Goal: Task Accomplishment & Management: Use online tool/utility

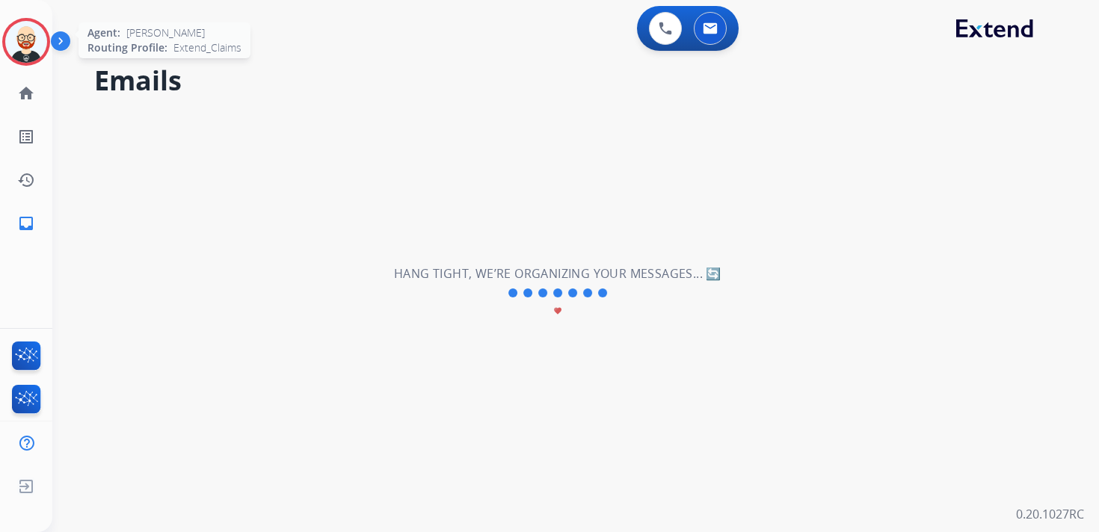
click at [19, 40] on img at bounding box center [26, 42] width 42 height 42
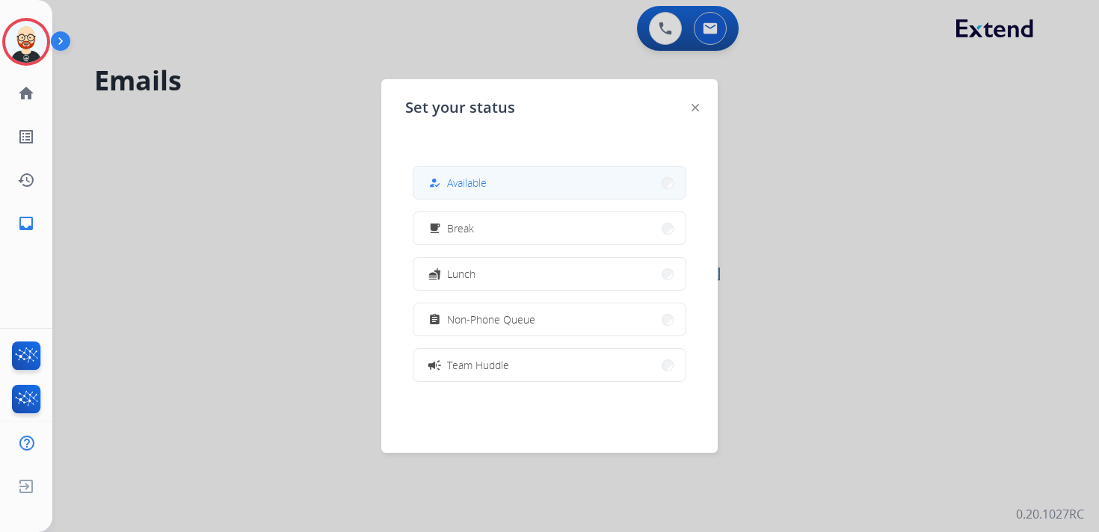
click at [536, 176] on button "how_to_reg Available" at bounding box center [549, 183] width 272 height 32
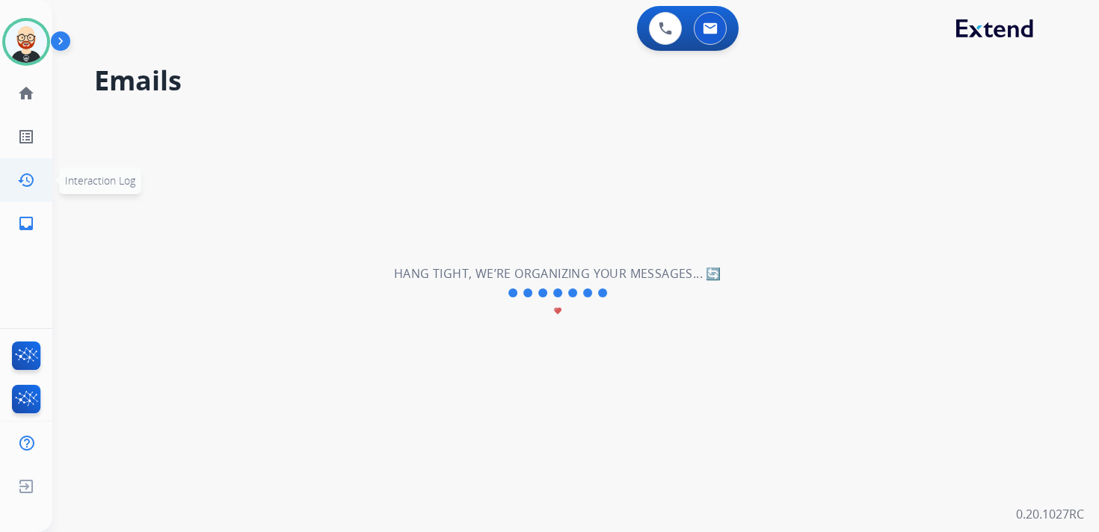
click at [29, 191] on link "history Interaction Log" at bounding box center [26, 180] width 42 height 42
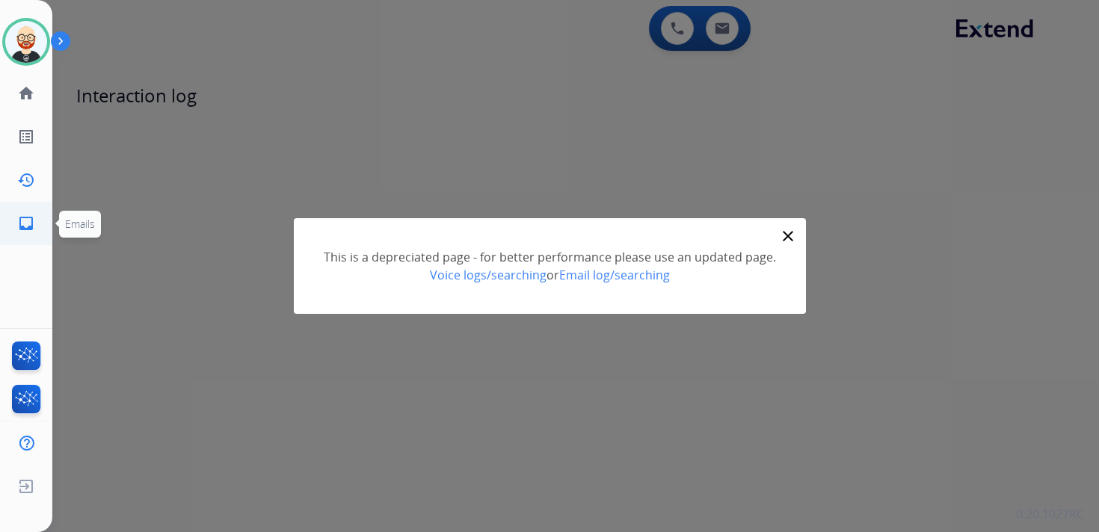
click at [24, 225] on mat-icon "inbox" at bounding box center [26, 223] width 18 height 18
select select "**********"
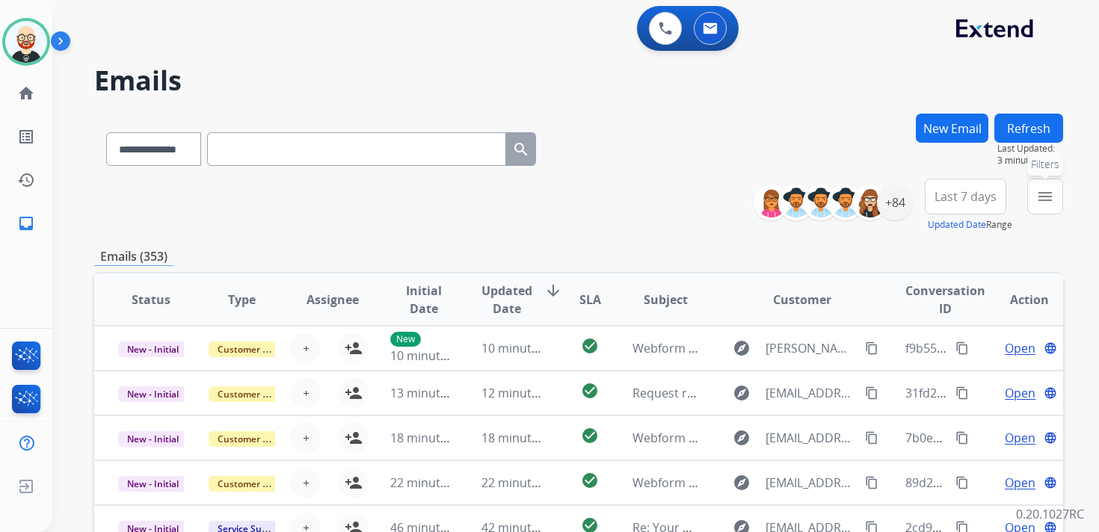
click at [1048, 194] on mat-icon "menu" at bounding box center [1045, 197] width 18 height 18
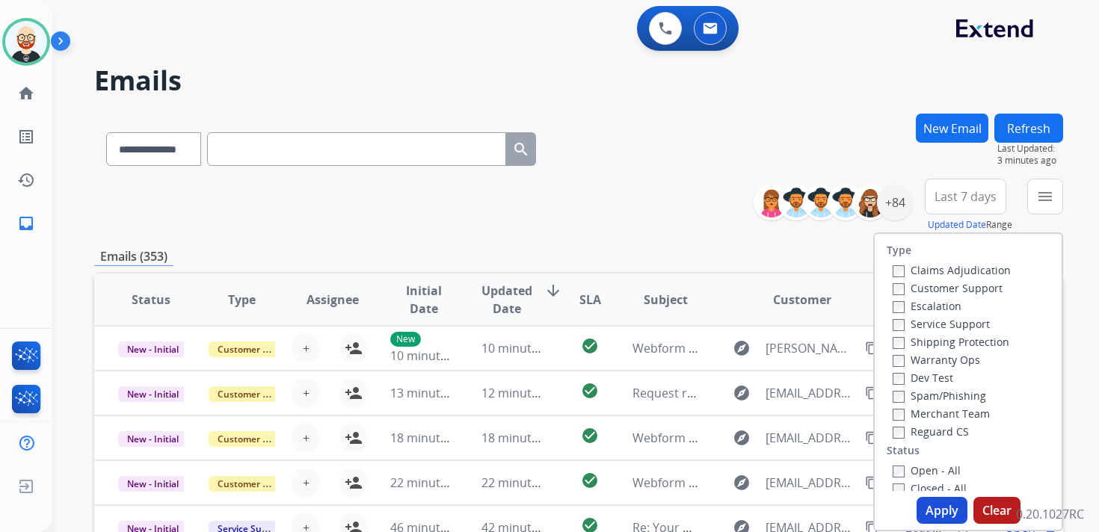
click at [921, 324] on label "Service Support" at bounding box center [940, 324] width 97 height 14
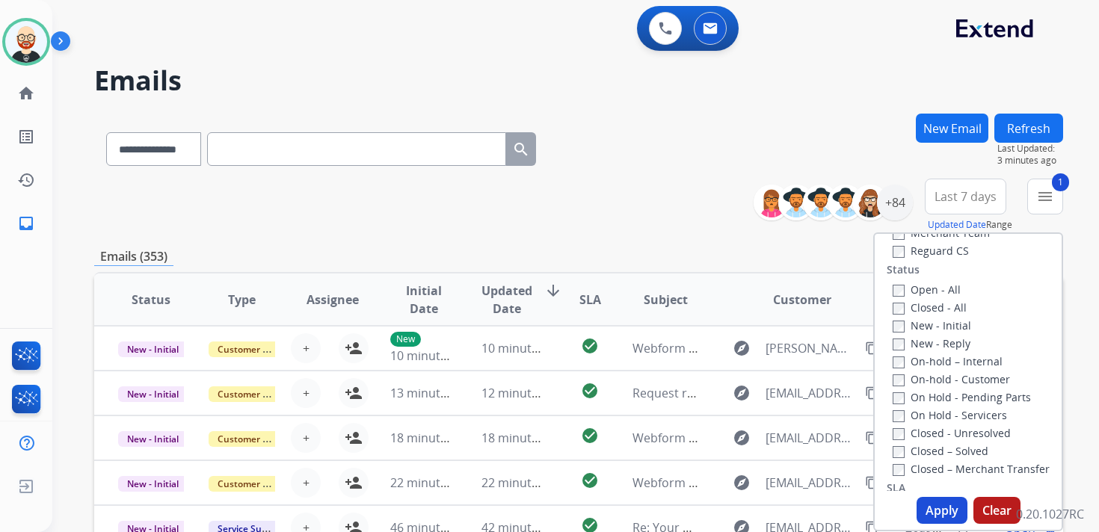
scroll to position [198, 0]
click at [914, 310] on label "New - Initial" at bounding box center [931, 308] width 78 height 14
click at [914, 335] on div "On-hold – Internal" at bounding box center [970, 344] width 157 height 18
click at [907, 330] on label "New - Reply" at bounding box center [931, 326] width 78 height 14
click at [927, 513] on button "Apply" at bounding box center [941, 510] width 51 height 27
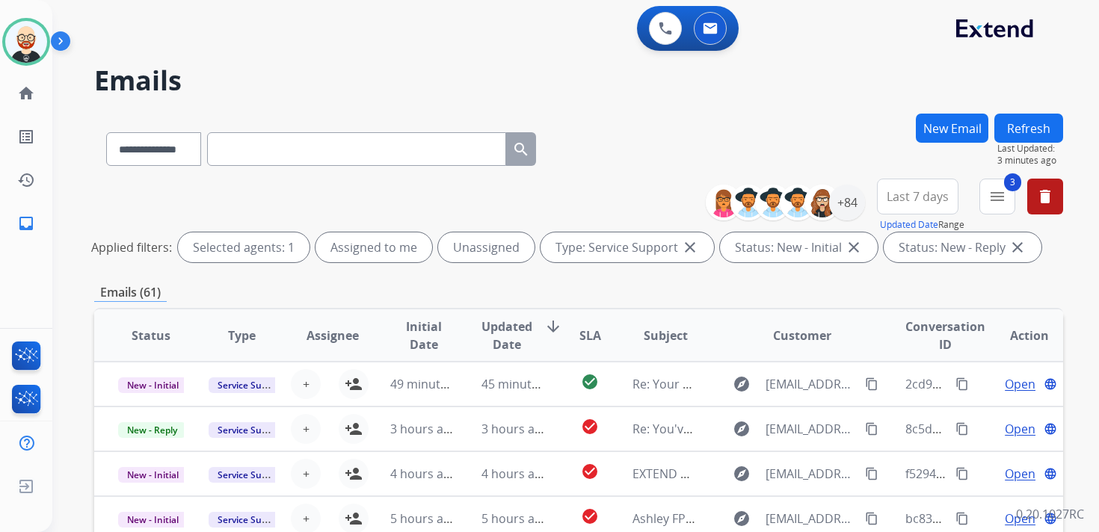
click at [916, 199] on span "Last 7 days" at bounding box center [917, 197] width 62 height 6
click at [895, 371] on div "Last 90 days" at bounding box center [912, 378] width 82 height 22
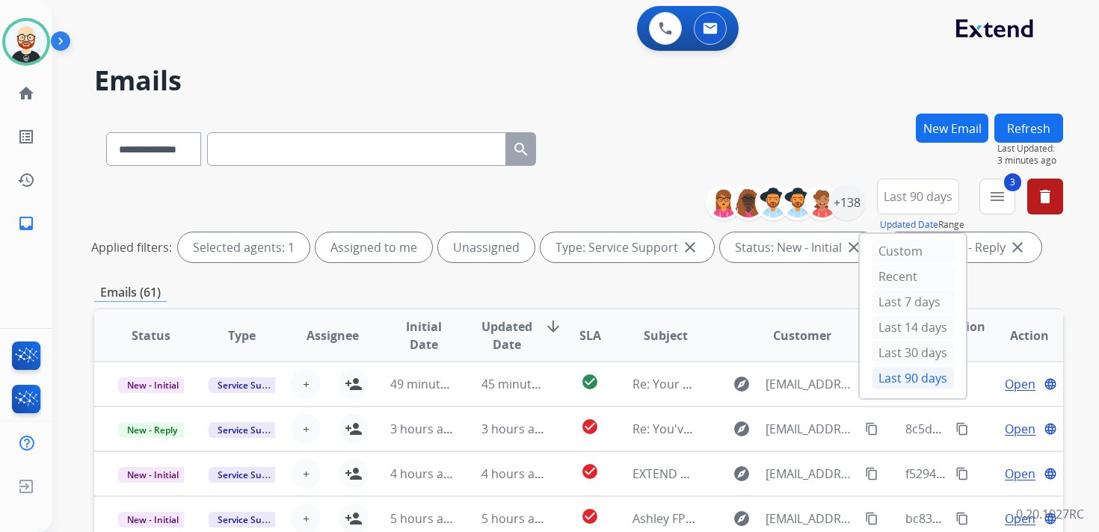
click at [505, 345] on span "Updated Date" at bounding box center [506, 336] width 51 height 36
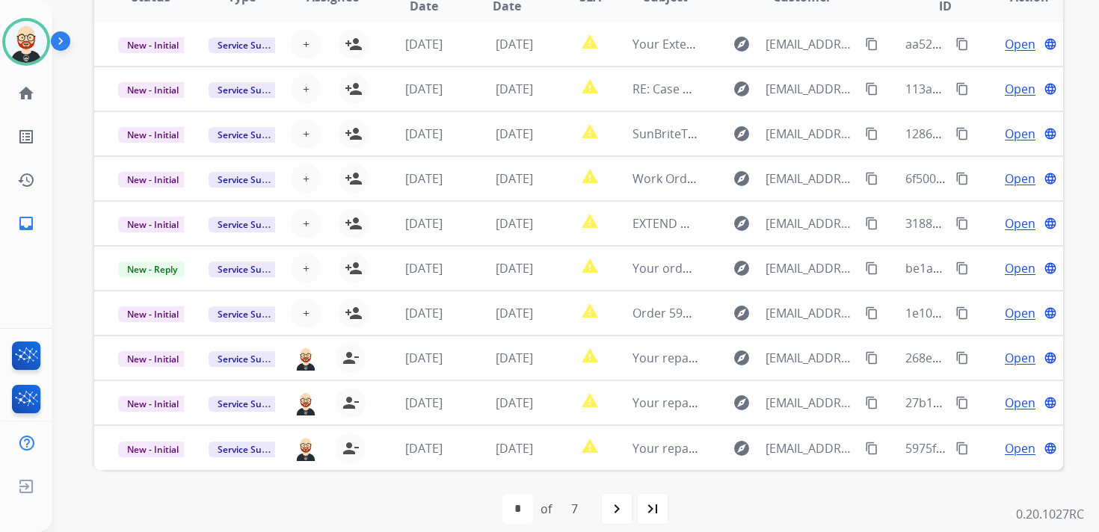
scroll to position [339, 0]
click at [608, 504] on mat-icon "navigate_next" at bounding box center [617, 508] width 18 height 18
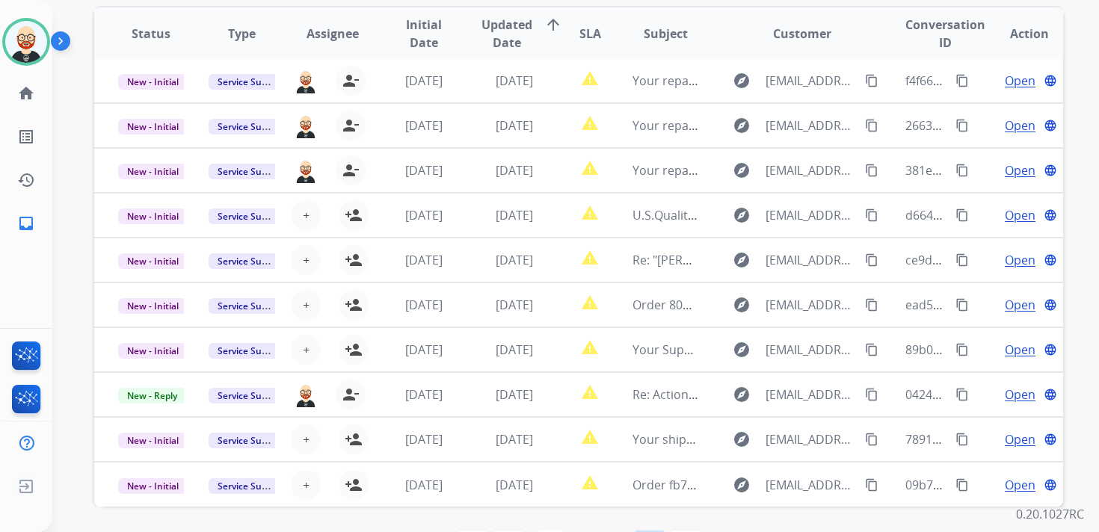
scroll to position [318, 0]
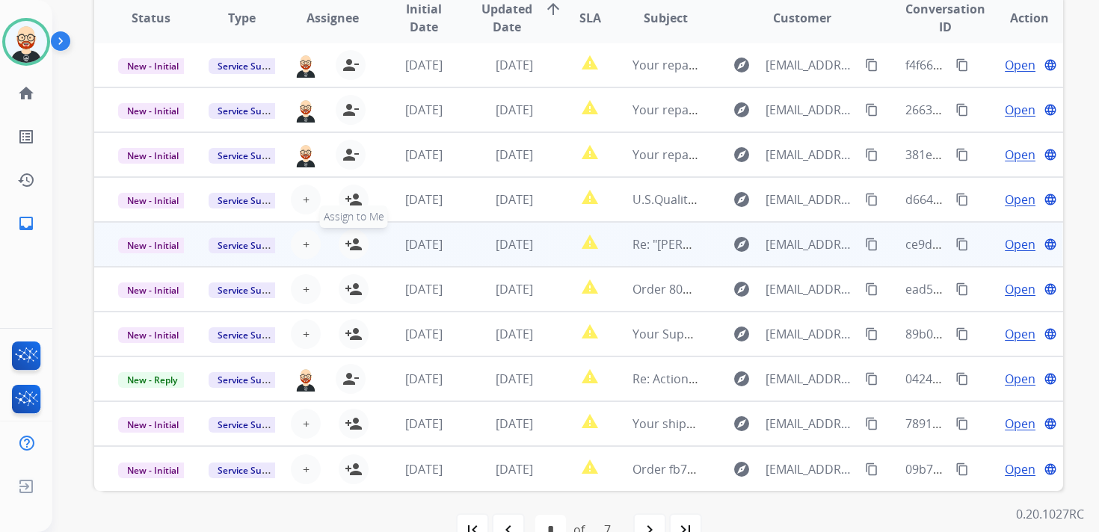
click at [353, 249] on mat-icon "person_add" at bounding box center [354, 244] width 18 height 18
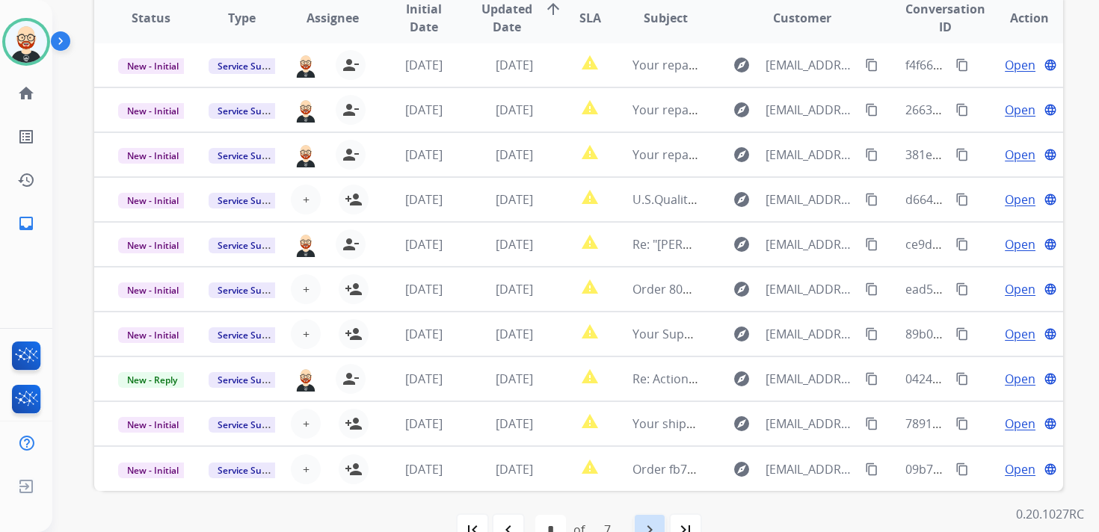
click at [655, 524] on mat-icon "navigate_next" at bounding box center [649, 530] width 18 height 18
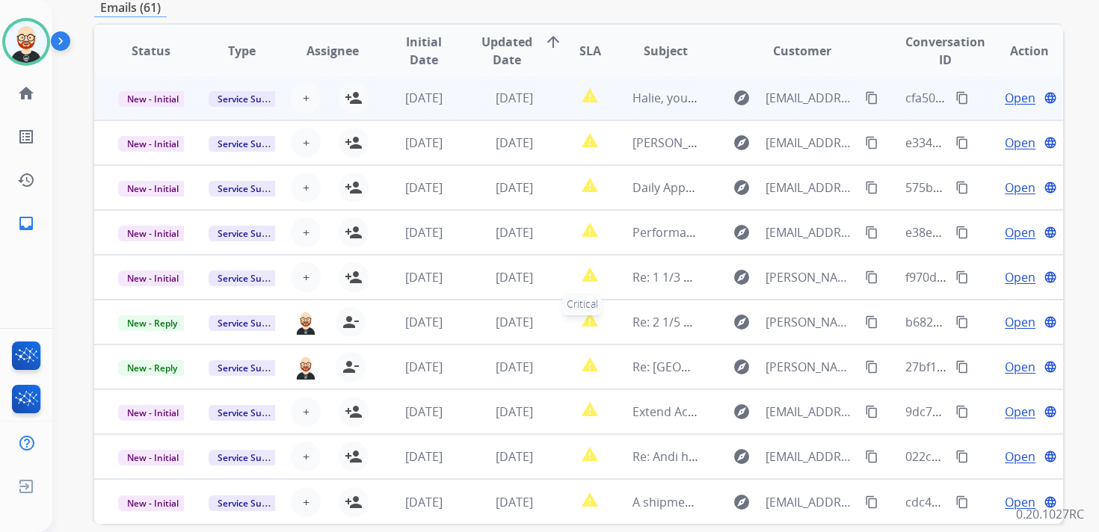
scroll to position [296, 0]
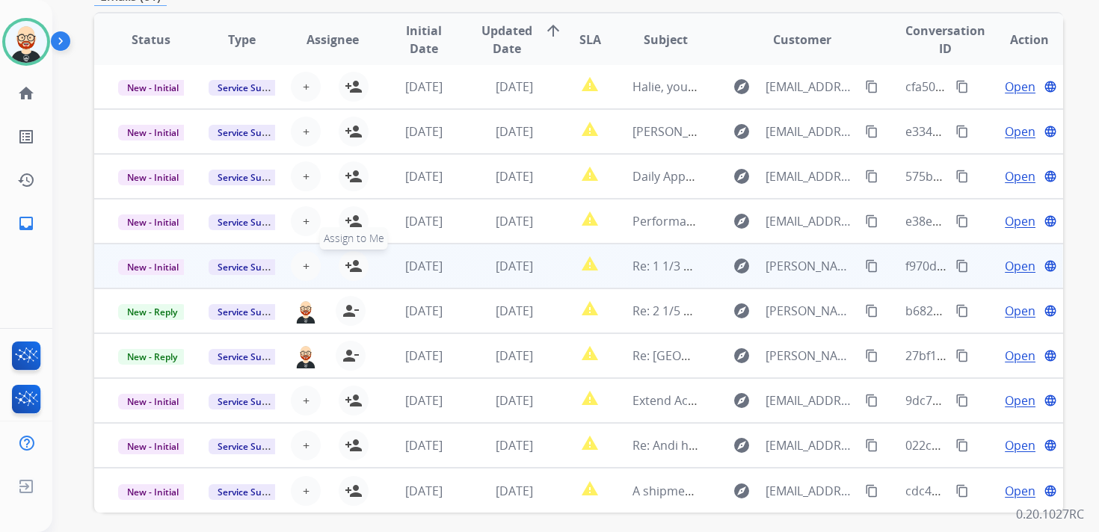
click at [349, 270] on mat-icon "person_add" at bounding box center [354, 266] width 18 height 18
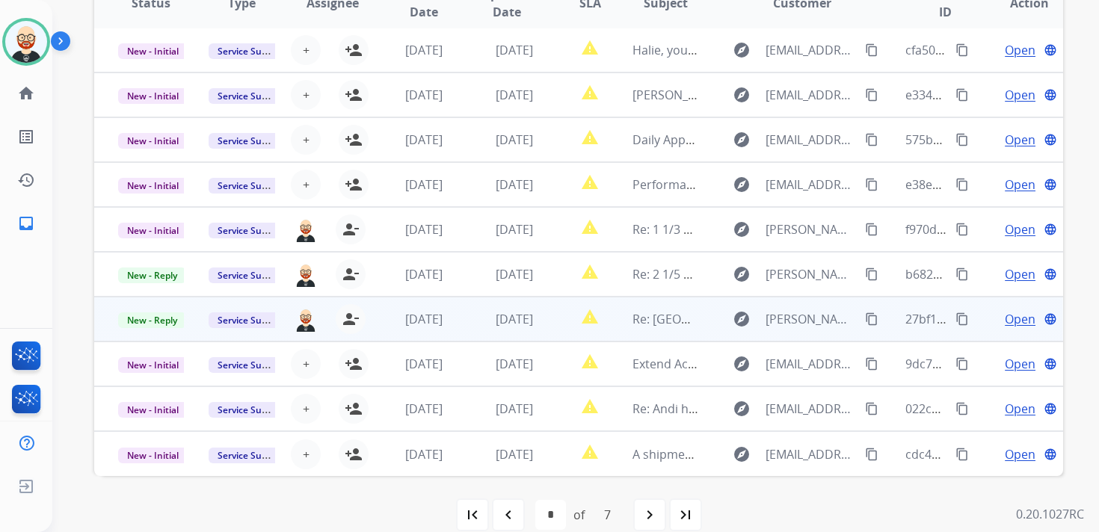
scroll to position [354, 0]
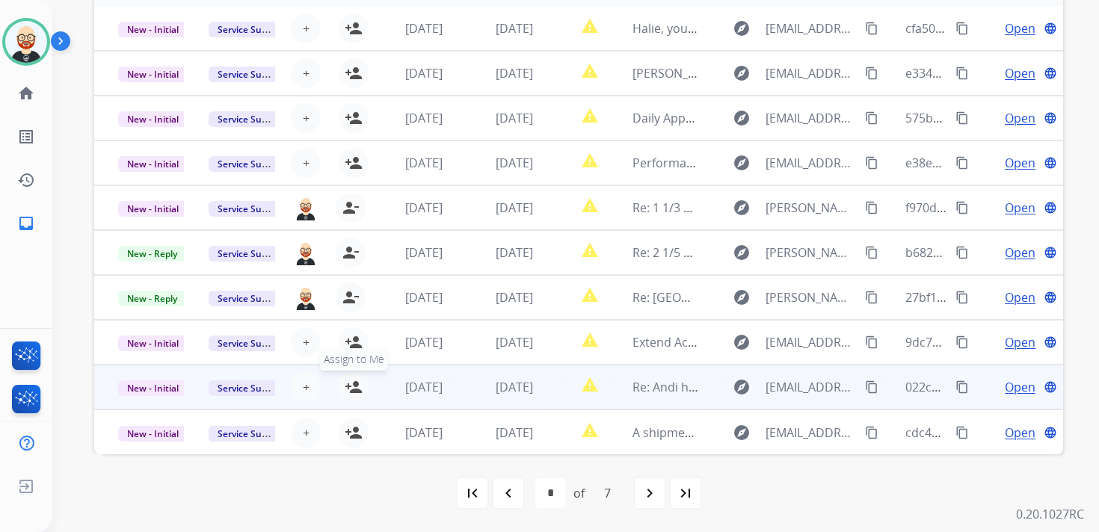
click at [356, 392] on mat-icon "person_add" at bounding box center [354, 387] width 18 height 18
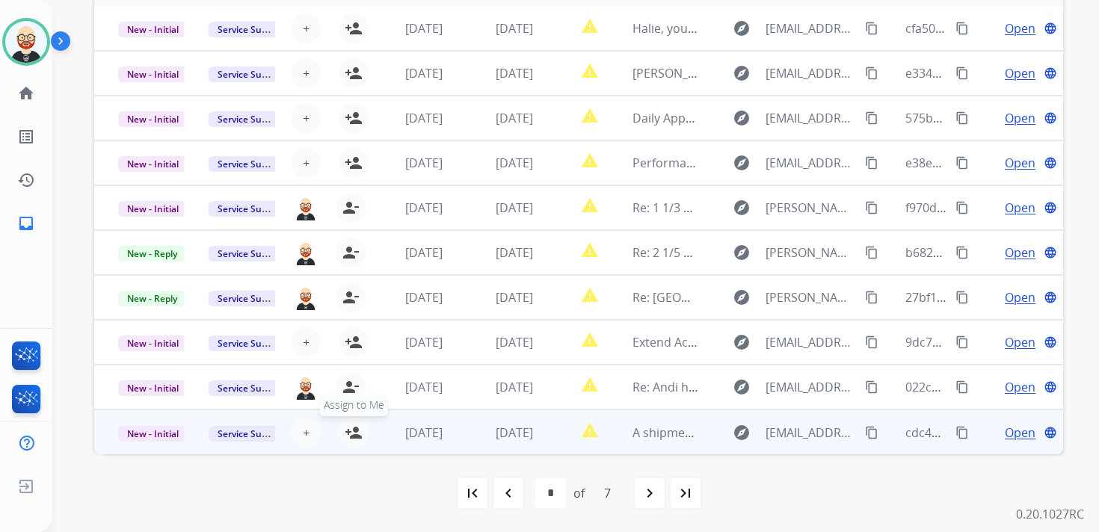
click at [345, 428] on mat-icon "person_add" at bounding box center [354, 433] width 18 height 18
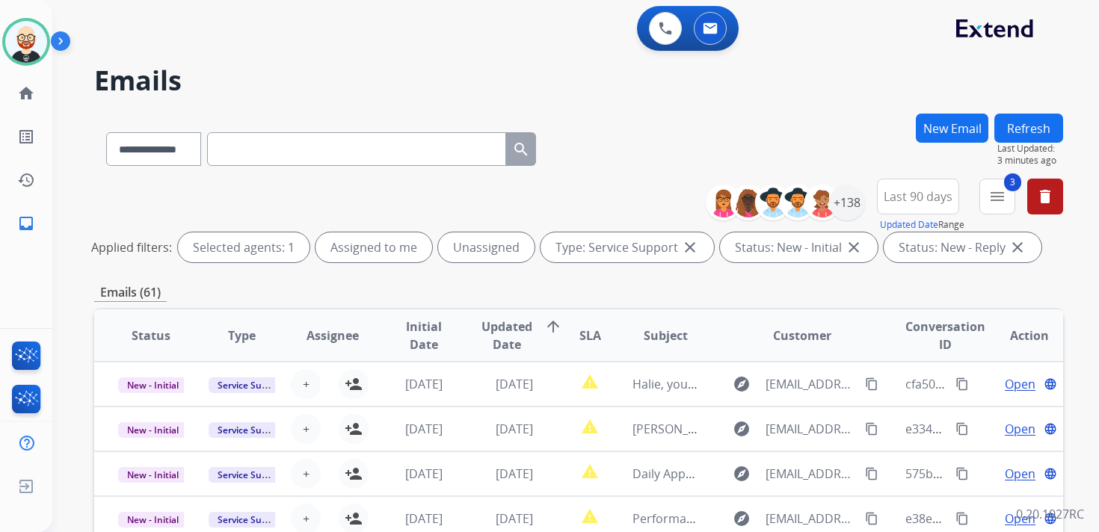
click at [1036, 133] on button "Refresh" at bounding box center [1028, 128] width 69 height 29
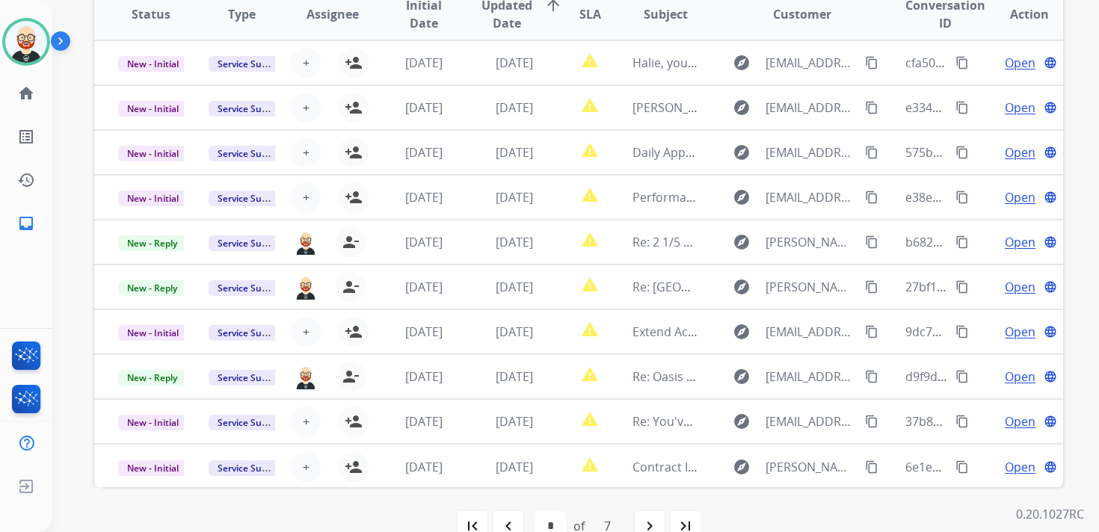
scroll to position [324, 0]
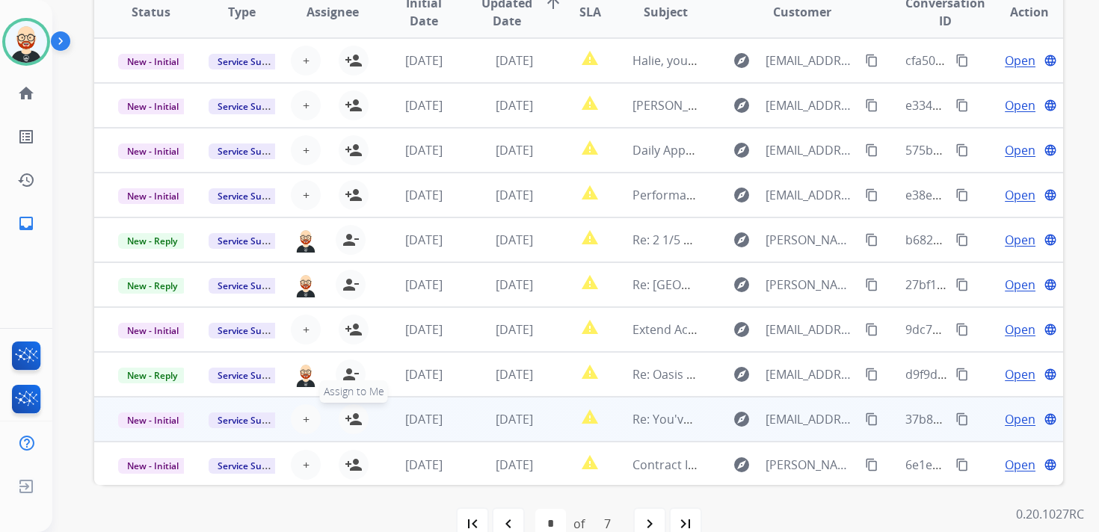
click at [351, 420] on mat-icon "person_add" at bounding box center [354, 419] width 18 height 18
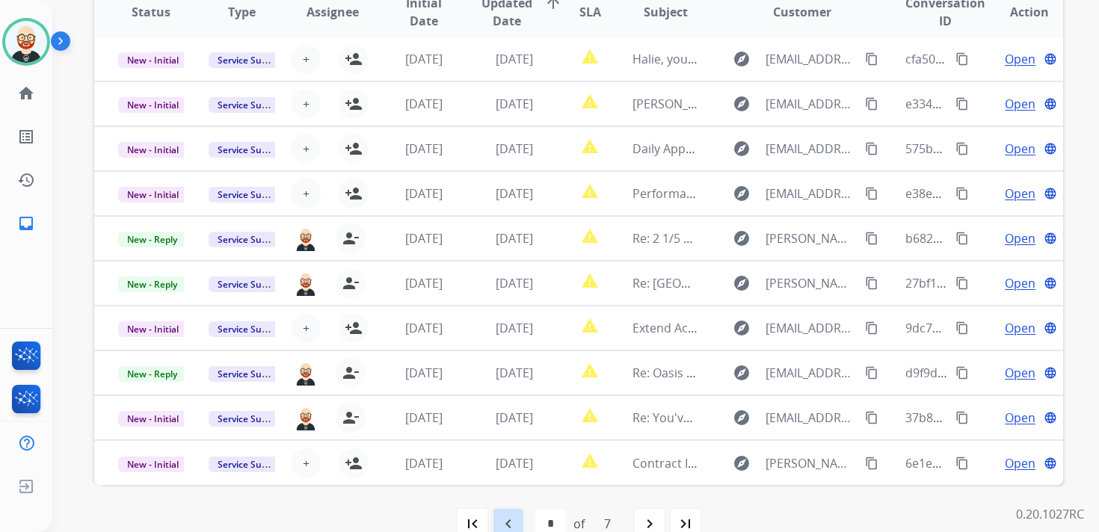
click at [514, 519] on mat-icon "navigate_before" at bounding box center [508, 524] width 18 height 18
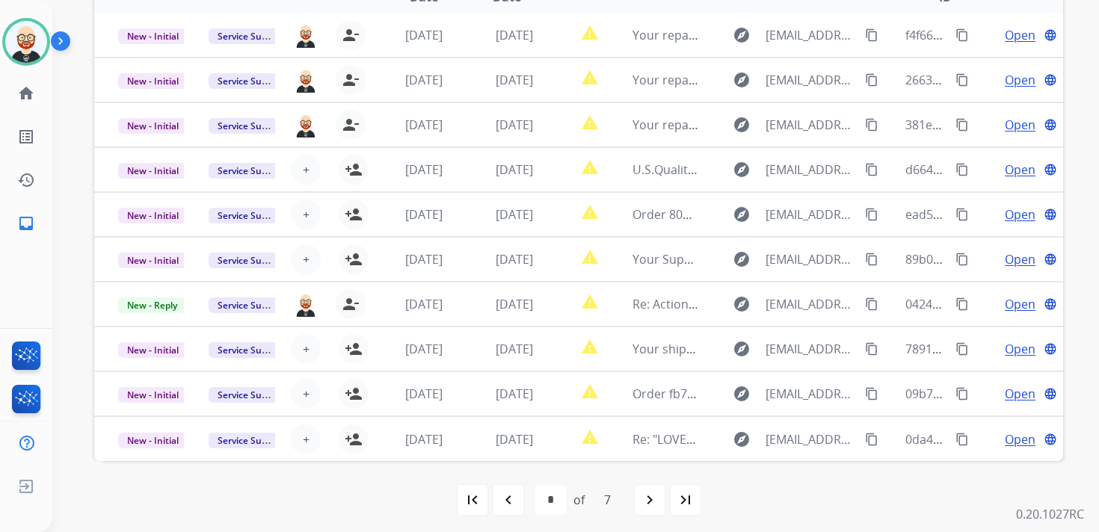
scroll to position [354, 0]
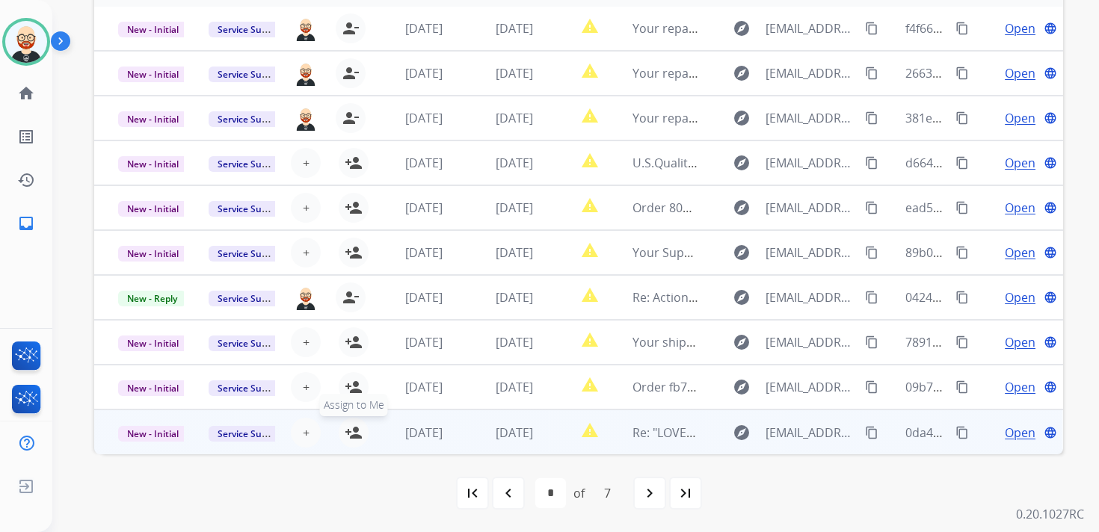
click at [348, 430] on mat-icon "person_add" at bounding box center [354, 433] width 18 height 18
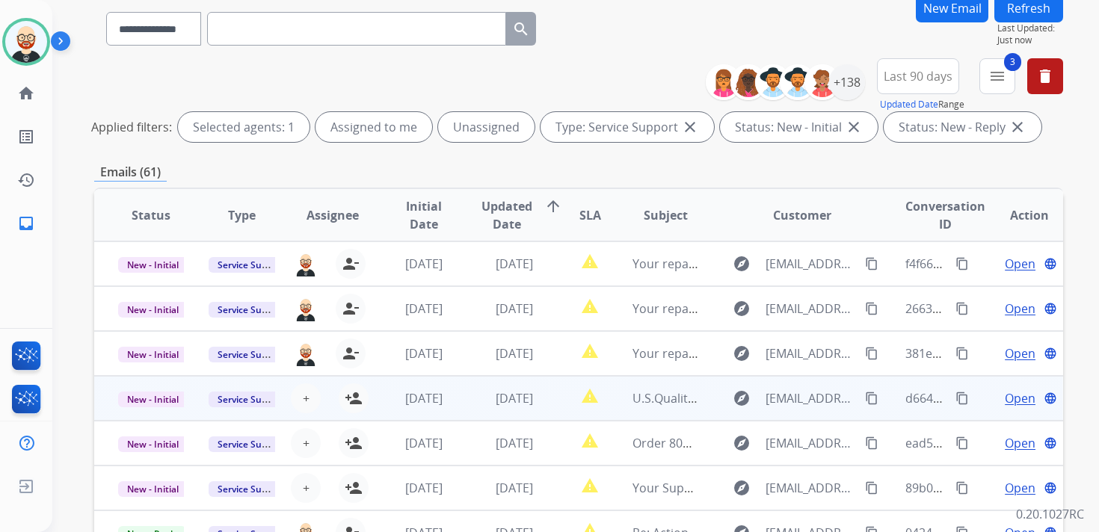
scroll to position [0, 0]
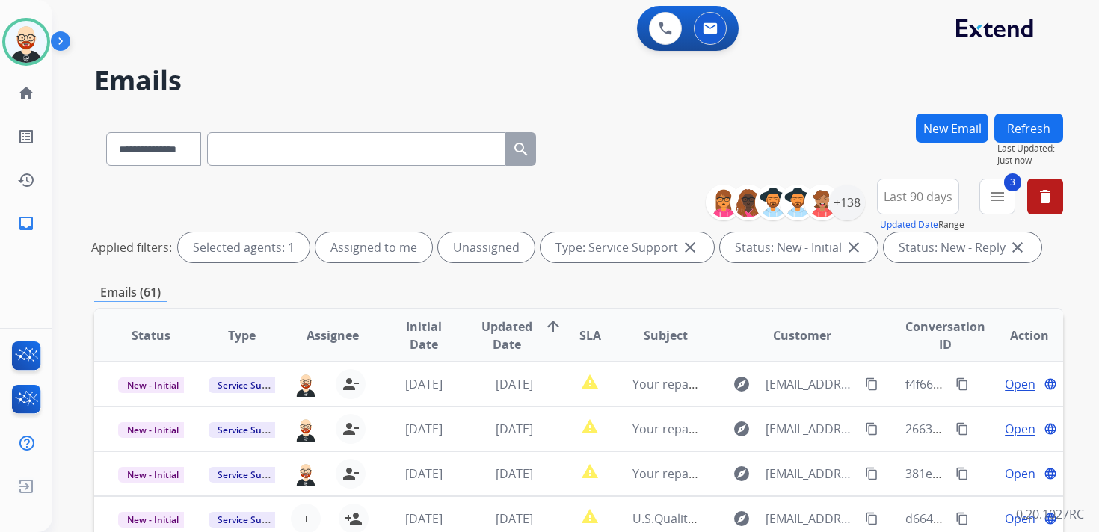
click at [1023, 122] on button "Refresh" at bounding box center [1028, 128] width 69 height 29
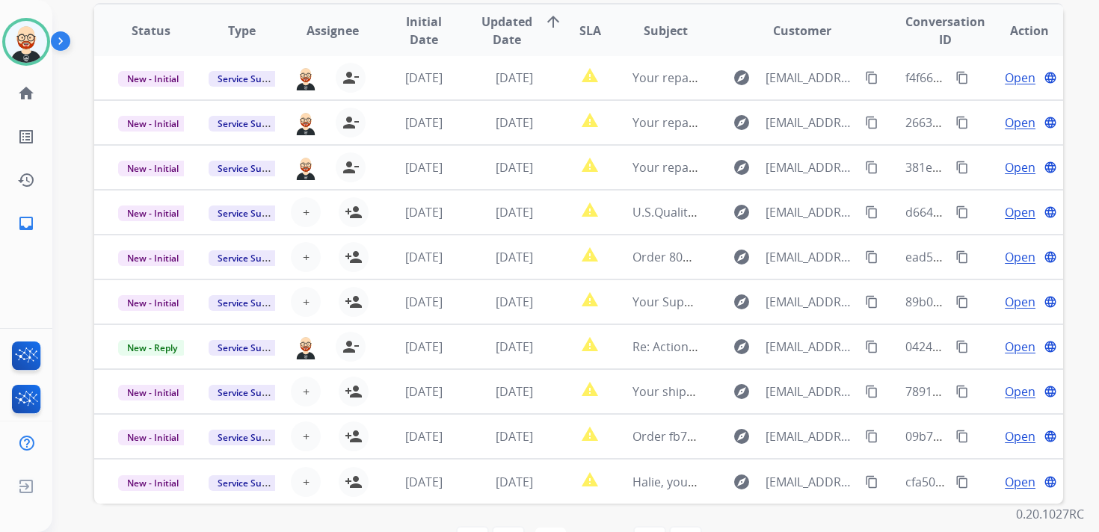
scroll to position [354, 0]
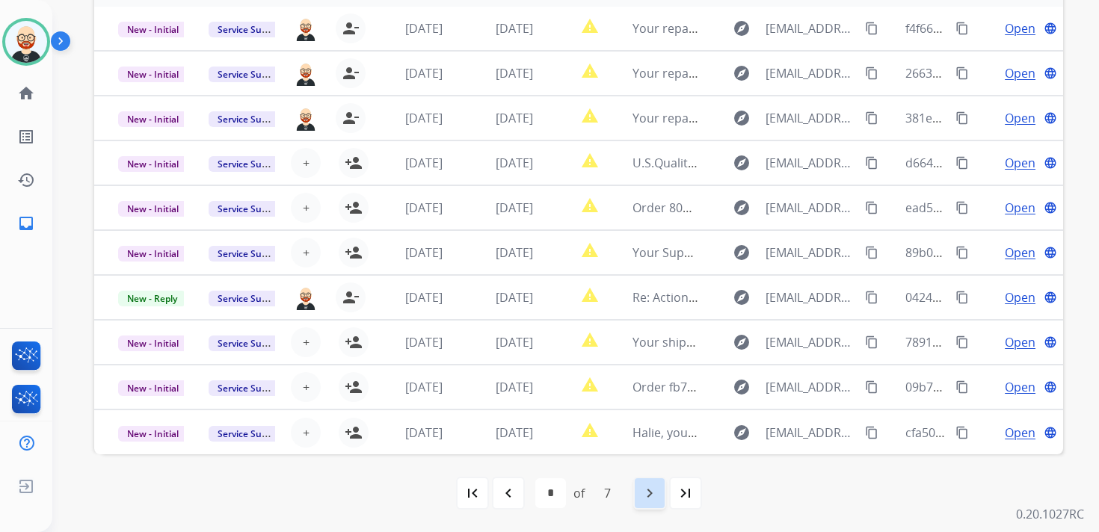
click at [649, 493] on mat-icon "navigate_next" at bounding box center [649, 493] width 18 height 18
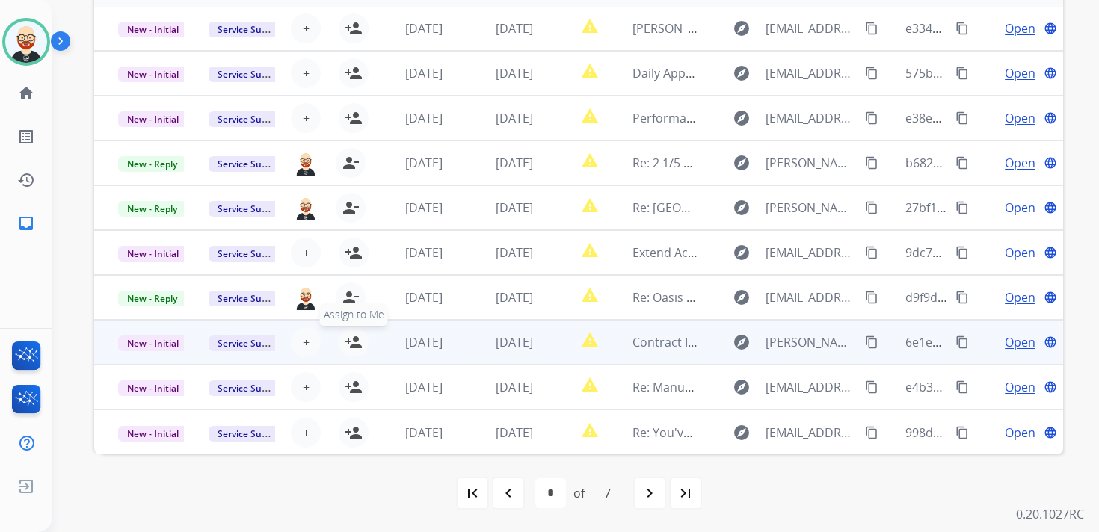
click at [348, 341] on mat-icon "person_add" at bounding box center [354, 342] width 18 height 18
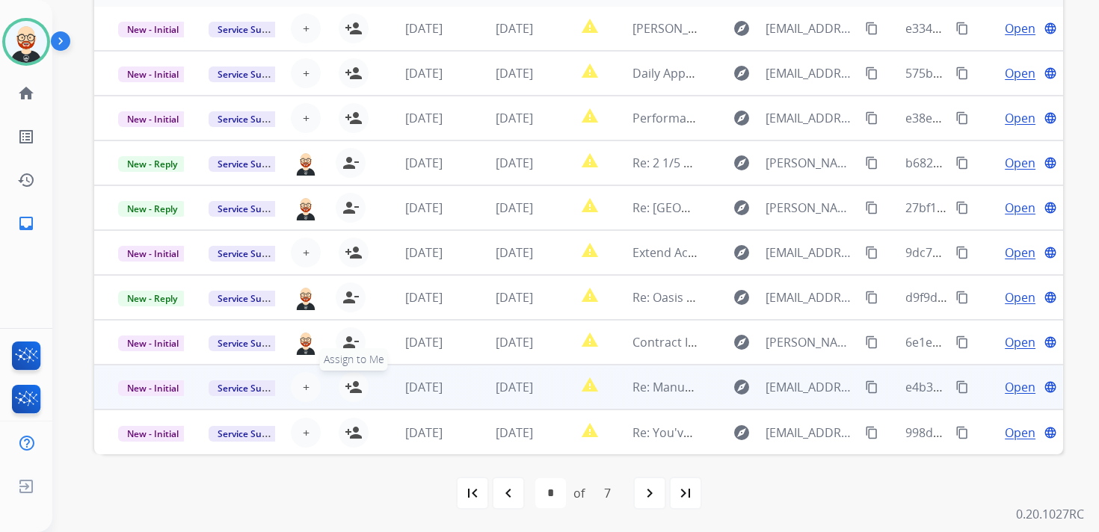
click at [348, 391] on mat-icon "person_add" at bounding box center [354, 387] width 18 height 18
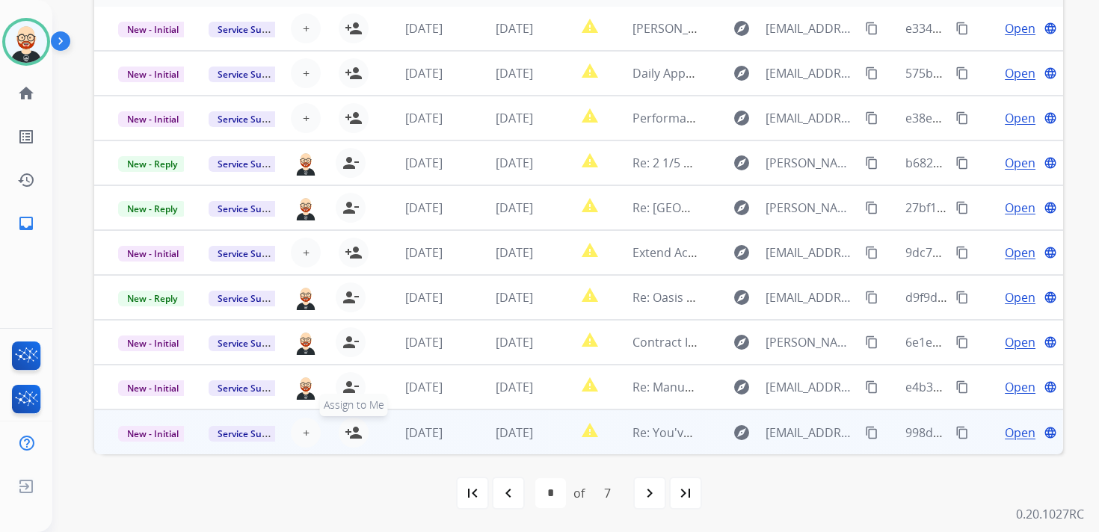
click at [355, 433] on mat-icon "person_add" at bounding box center [354, 433] width 18 height 18
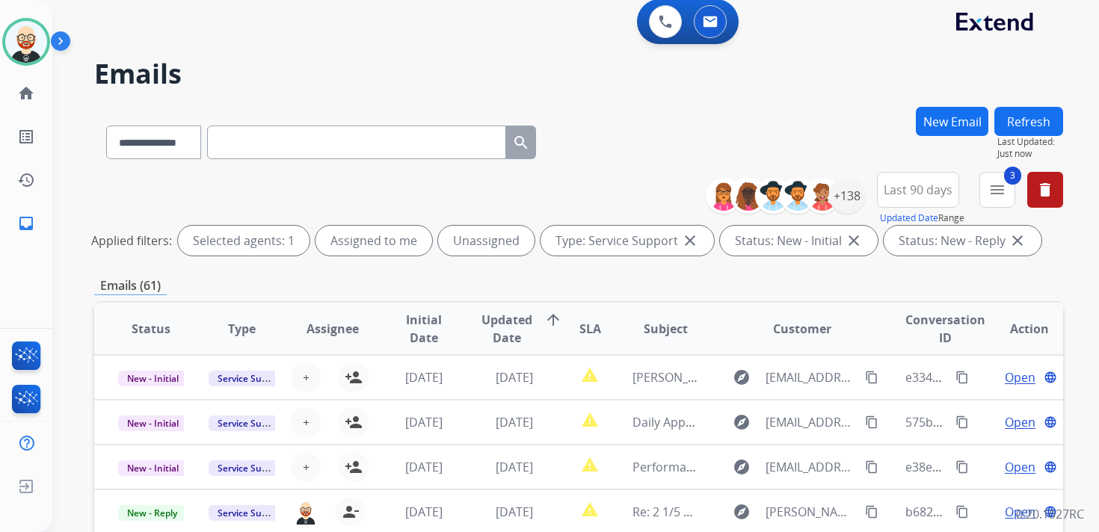
scroll to position [0, 0]
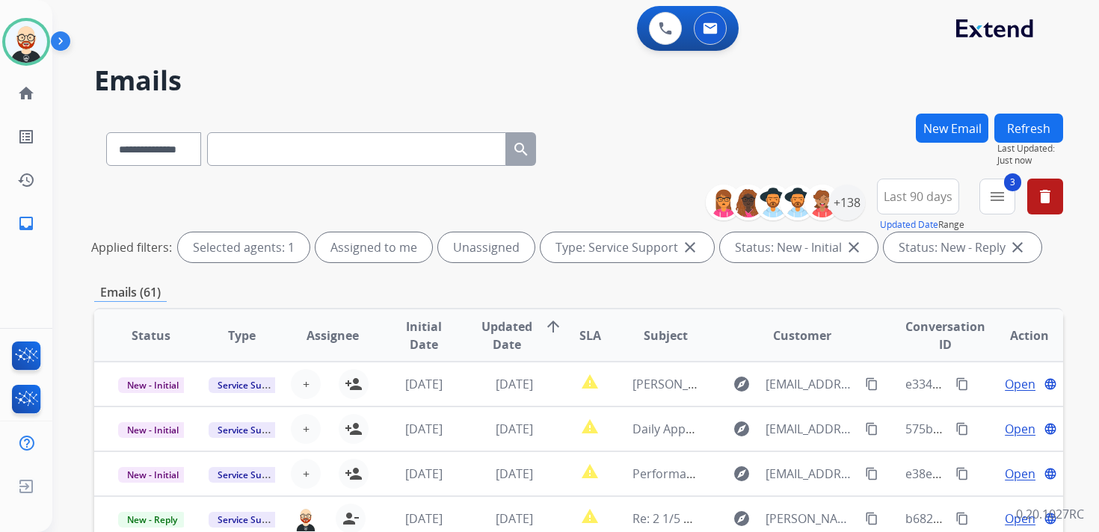
click at [1039, 124] on button "Refresh" at bounding box center [1028, 128] width 69 height 29
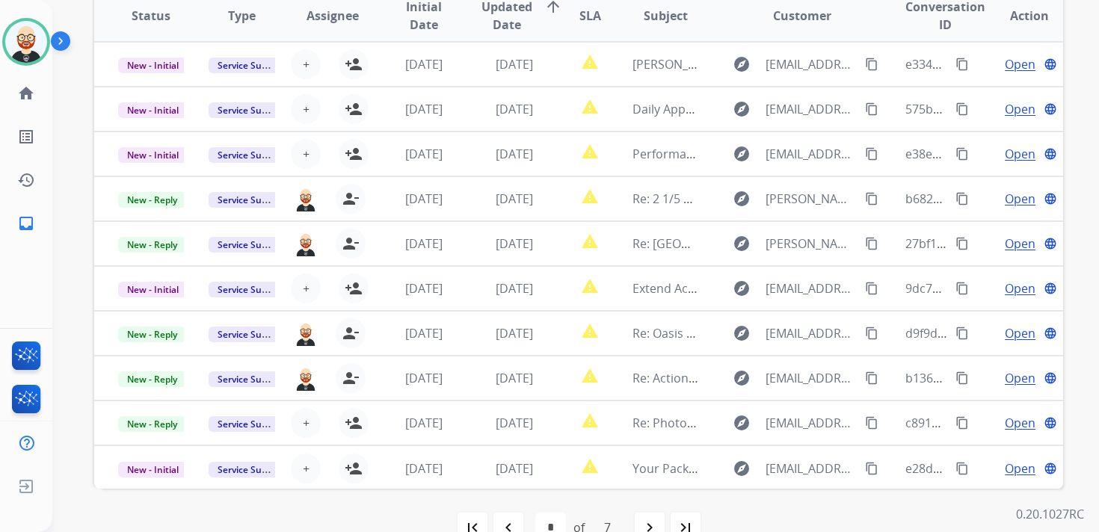
scroll to position [354, 0]
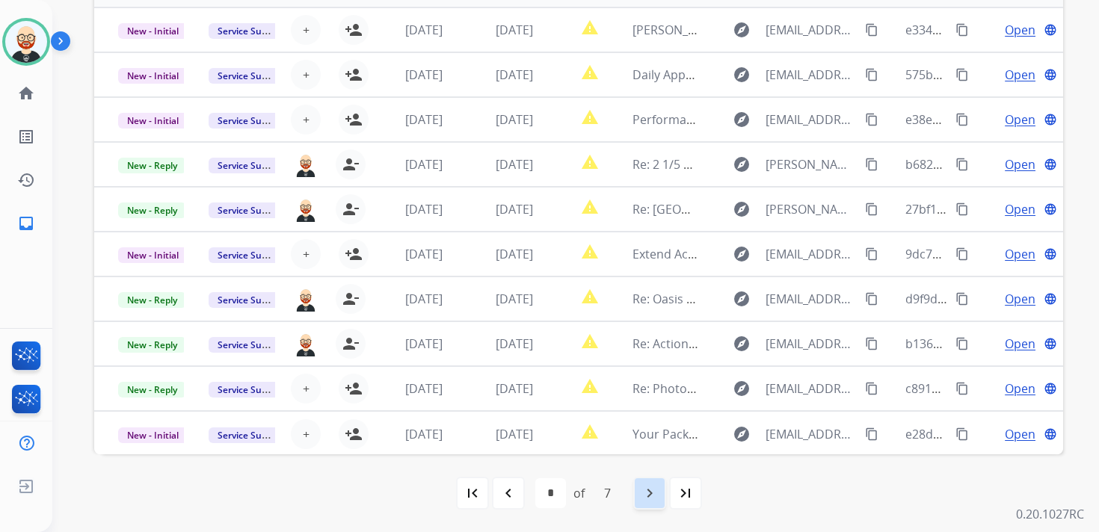
click at [637, 491] on div "navigate_next" at bounding box center [649, 493] width 33 height 33
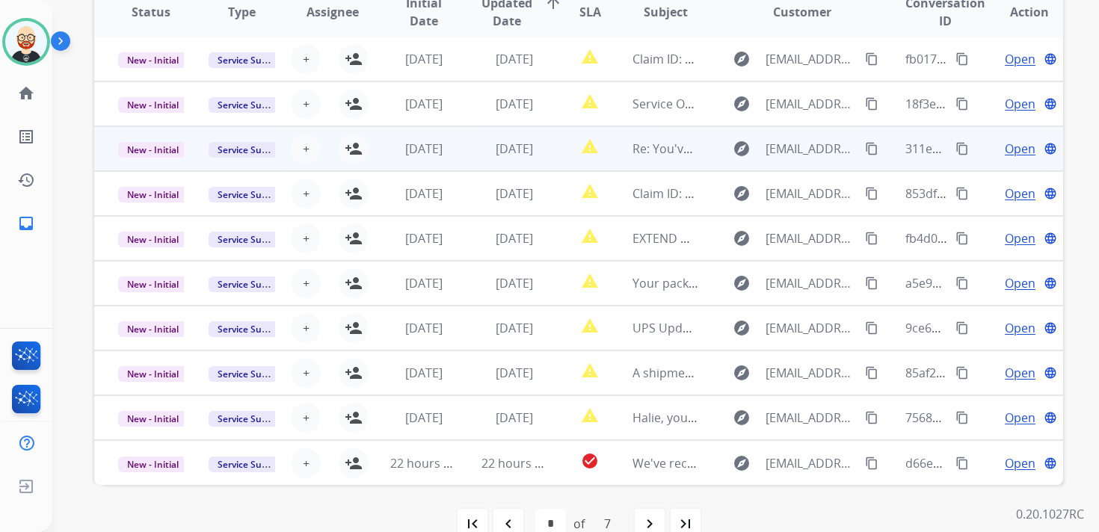
scroll to position [337, 0]
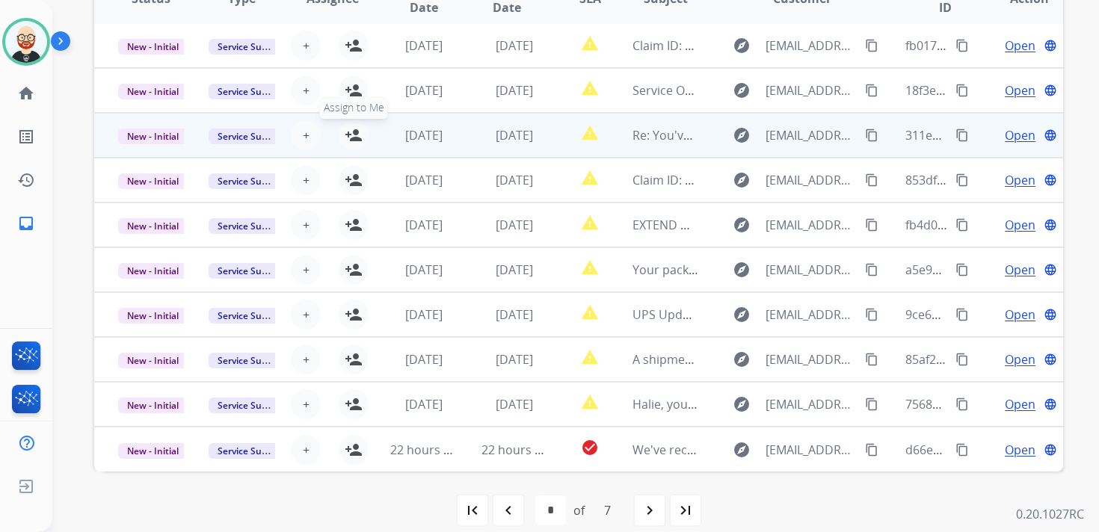
click at [354, 138] on mat-icon "person_add" at bounding box center [354, 135] width 18 height 18
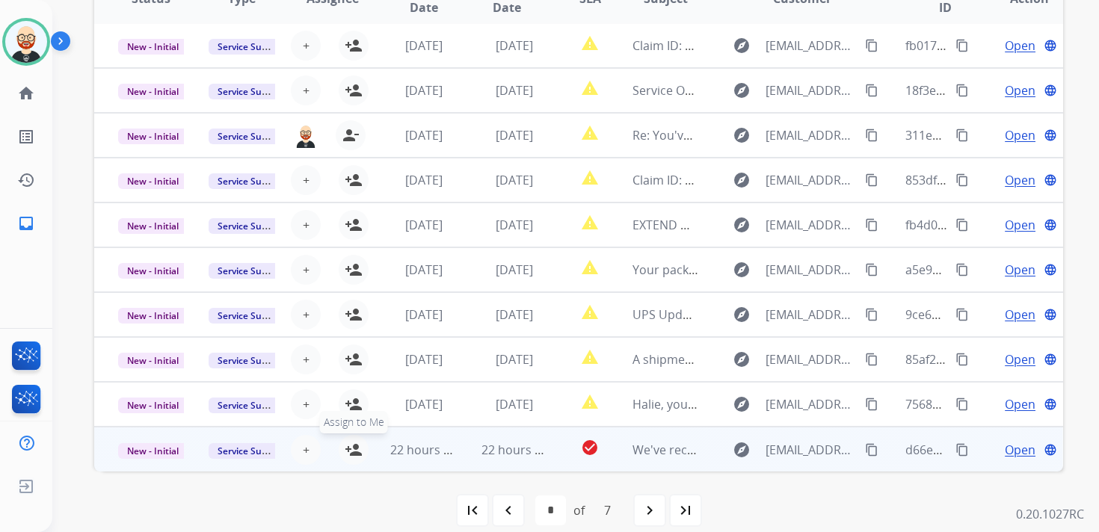
click at [360, 451] on button "person_add Assign to Me" at bounding box center [354, 450] width 30 height 30
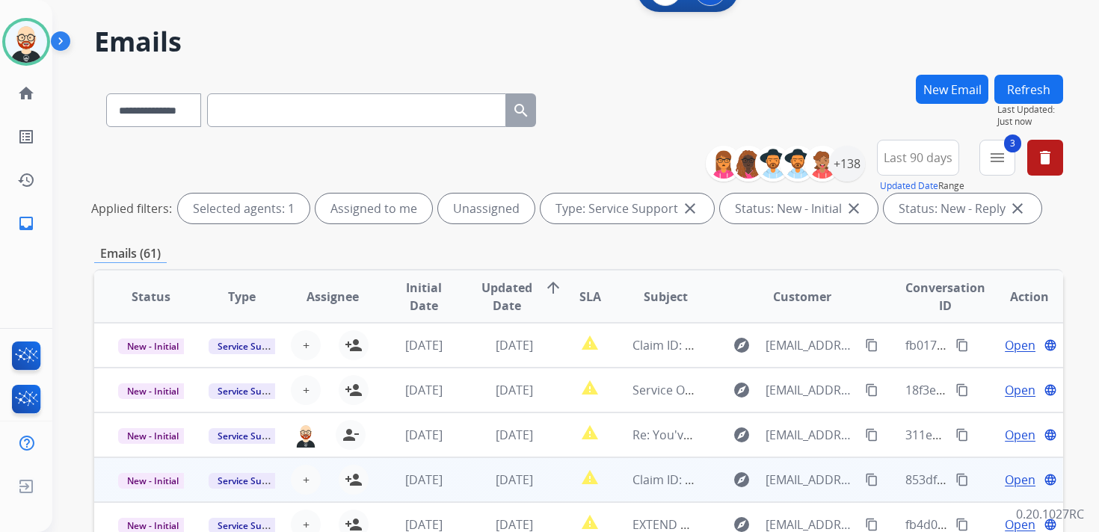
scroll to position [0, 0]
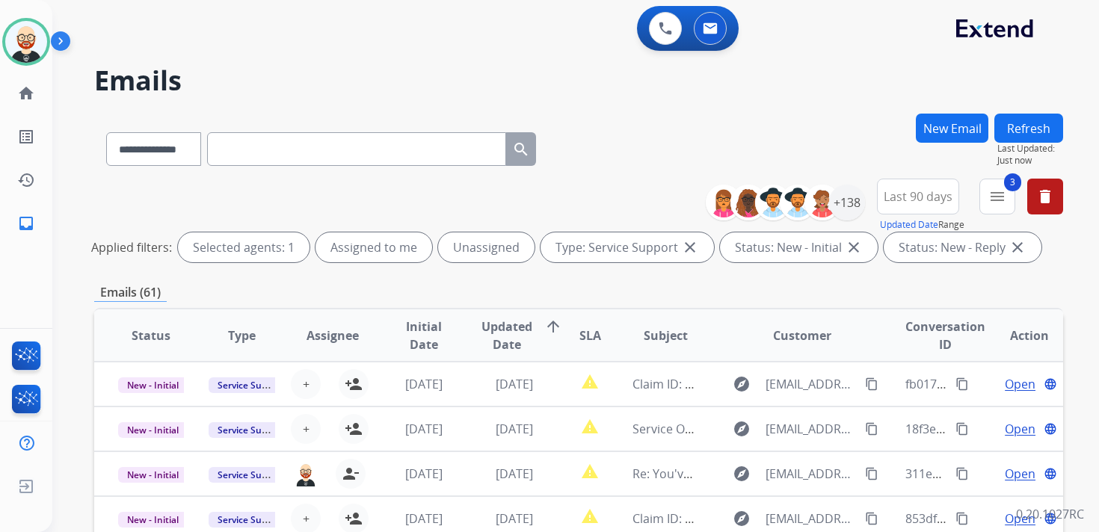
click at [1038, 112] on div "**********" at bounding box center [557, 320] width 1010 height 532
click at [1028, 131] on button "Refresh" at bounding box center [1028, 128] width 69 height 29
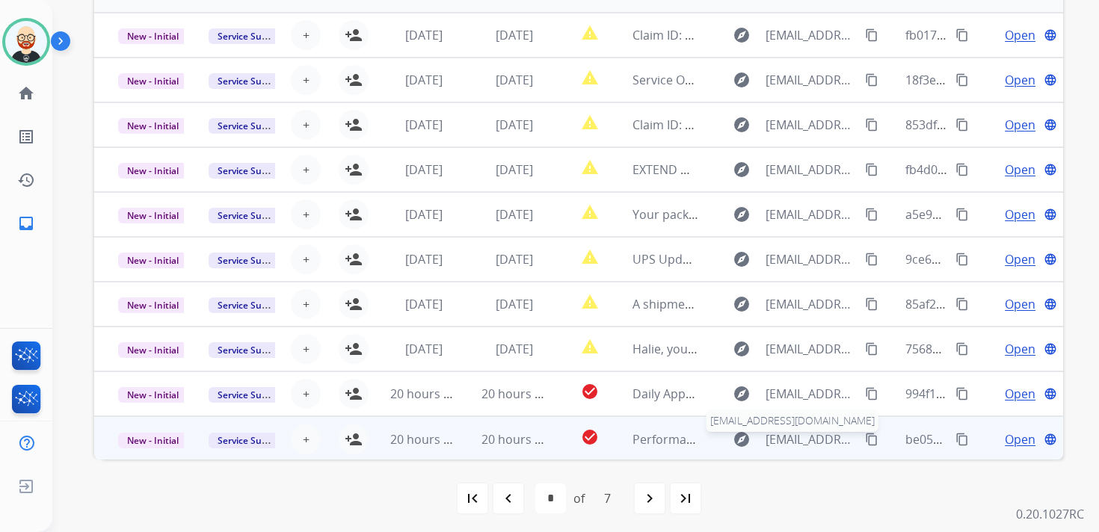
scroll to position [354, 0]
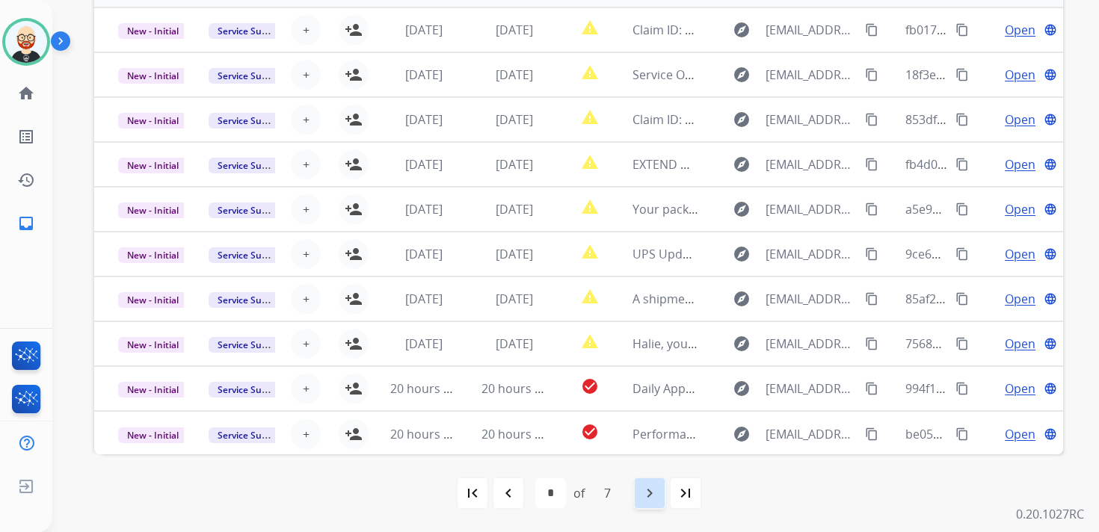
click at [651, 496] on mat-icon "navigate_next" at bounding box center [649, 493] width 18 height 18
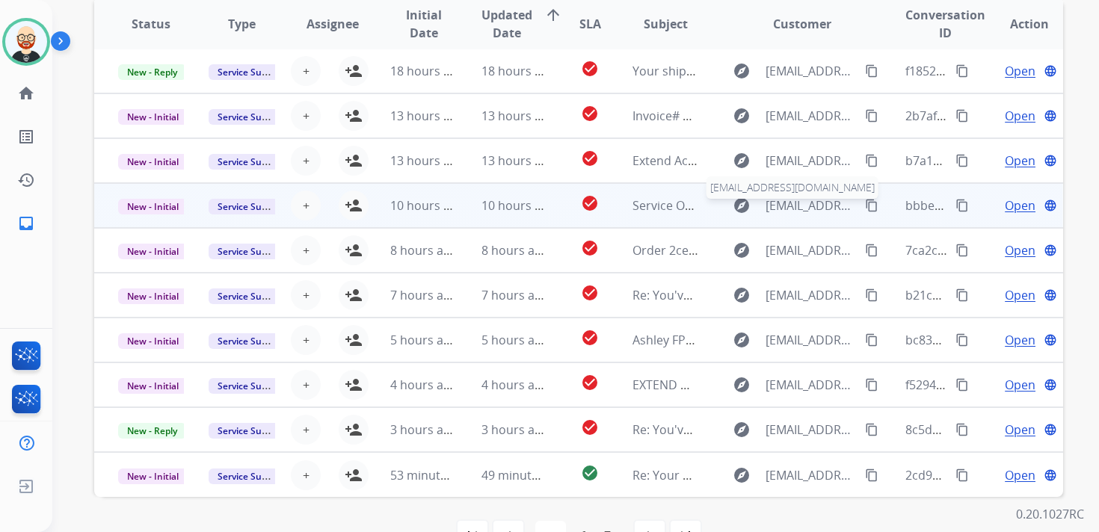
scroll to position [319, 0]
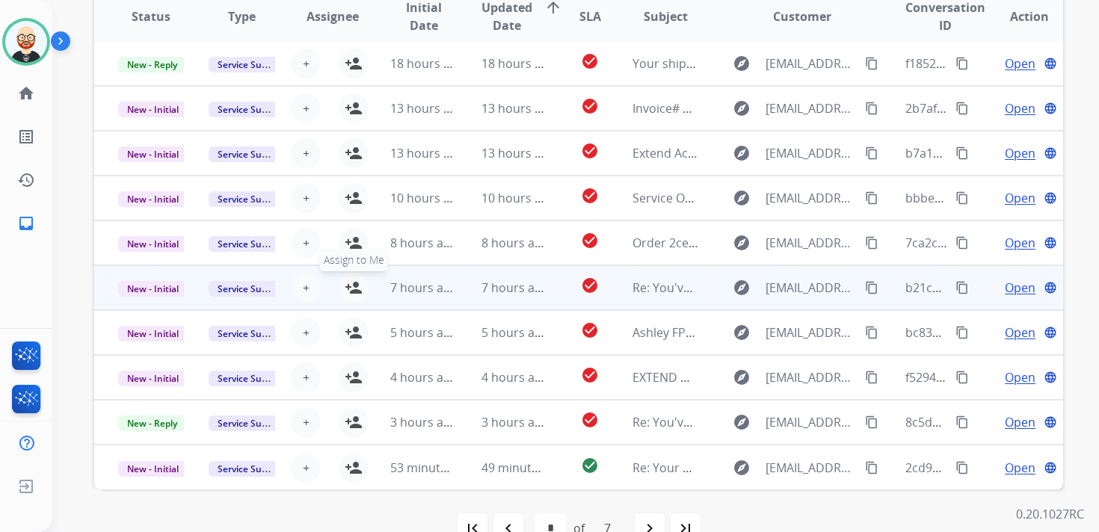
click at [351, 288] on mat-icon "person_add" at bounding box center [354, 288] width 18 height 18
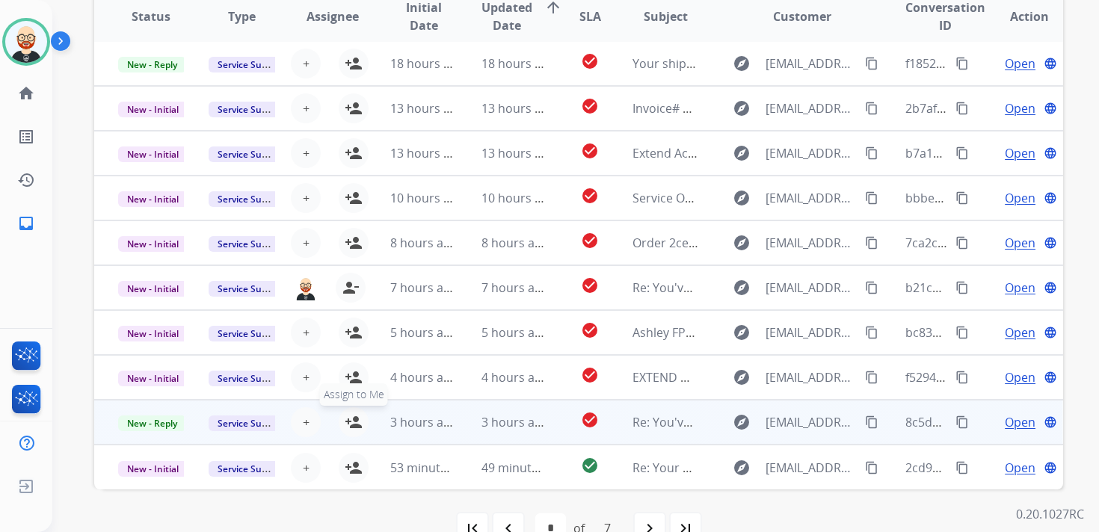
click at [353, 422] on mat-icon "person_add" at bounding box center [354, 422] width 18 height 18
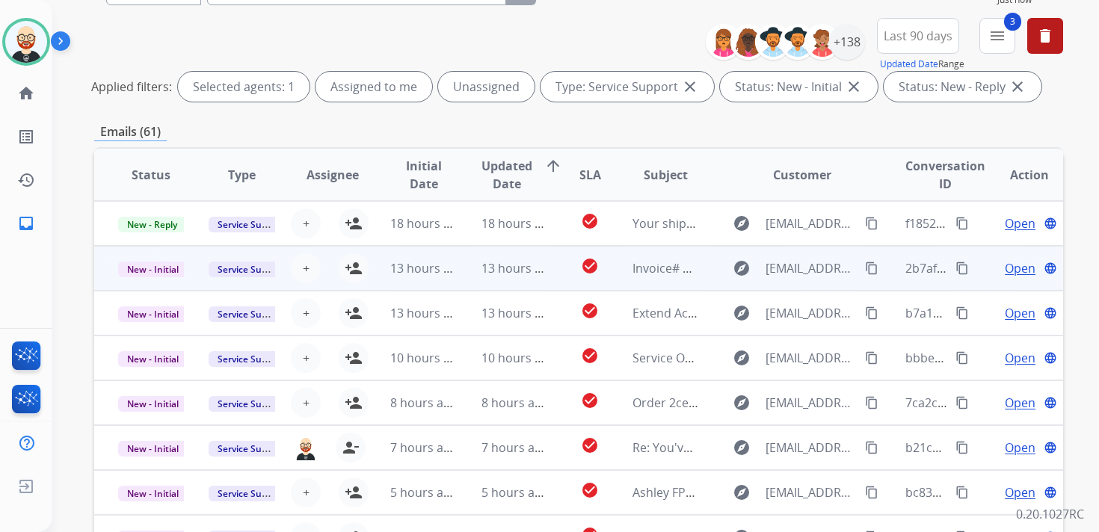
scroll to position [22, 0]
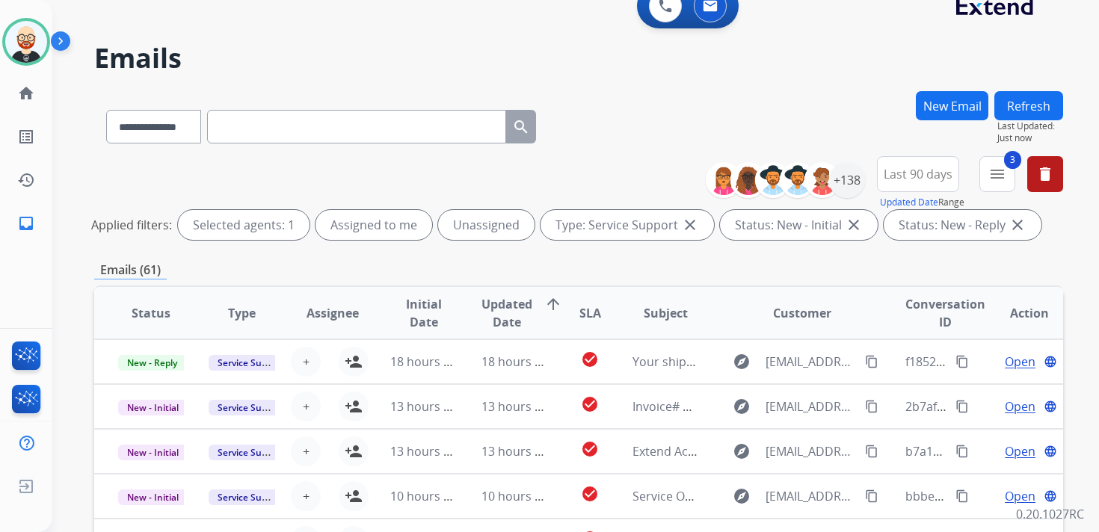
click at [1022, 108] on button "Refresh" at bounding box center [1028, 105] width 69 height 29
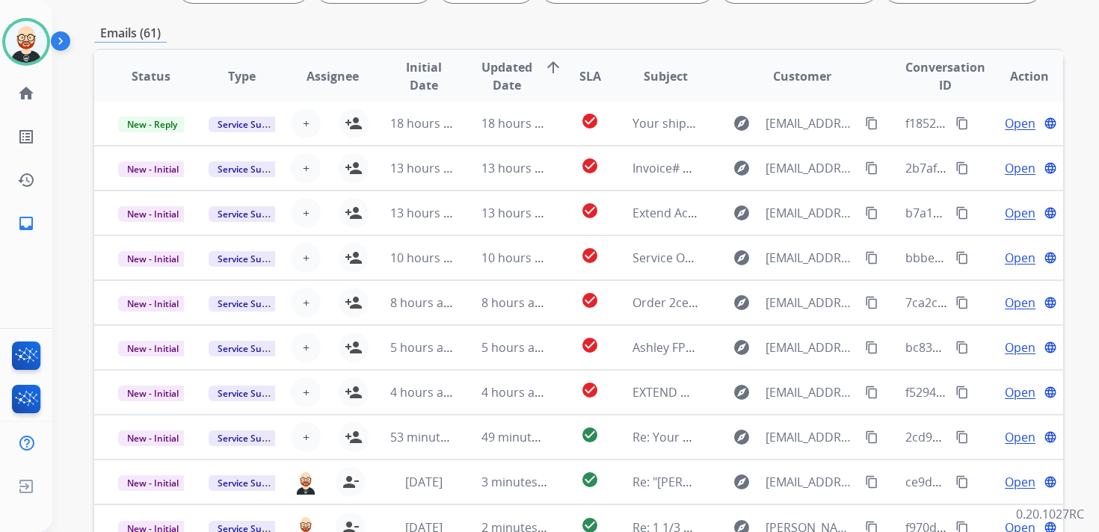
scroll to position [354, 0]
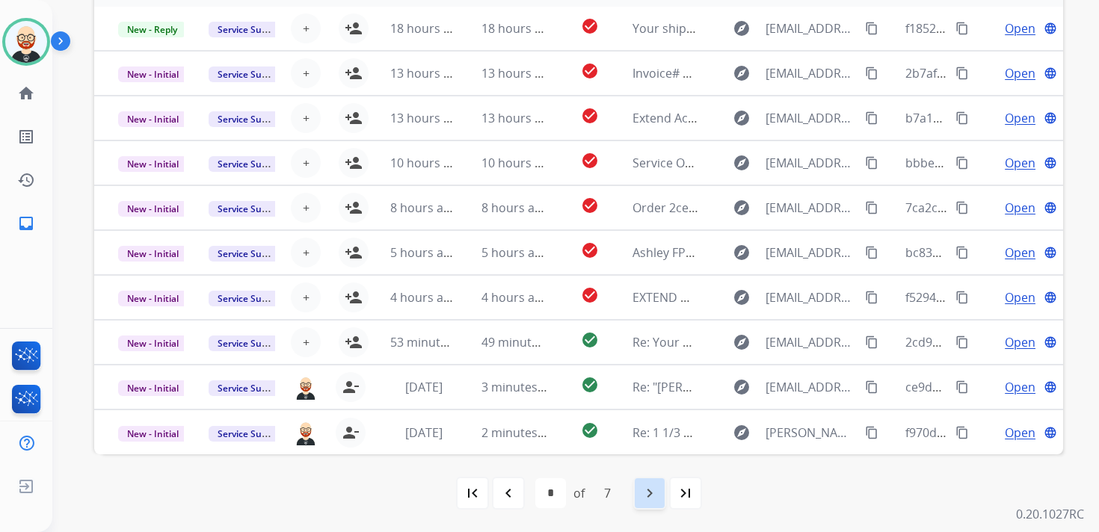
click at [650, 498] on mat-icon "navigate_next" at bounding box center [649, 493] width 18 height 18
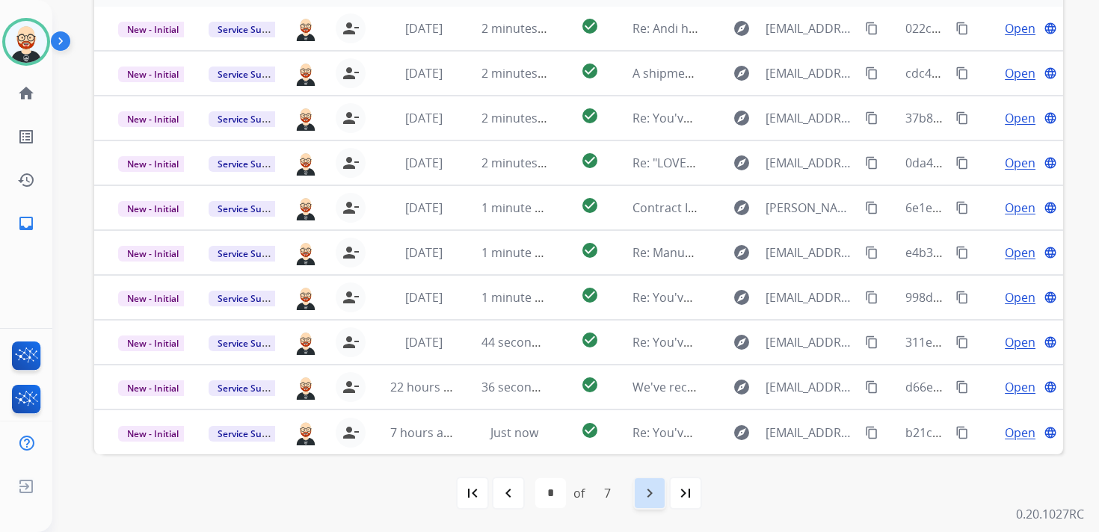
click at [652, 499] on mat-icon "navigate_next" at bounding box center [649, 493] width 18 height 18
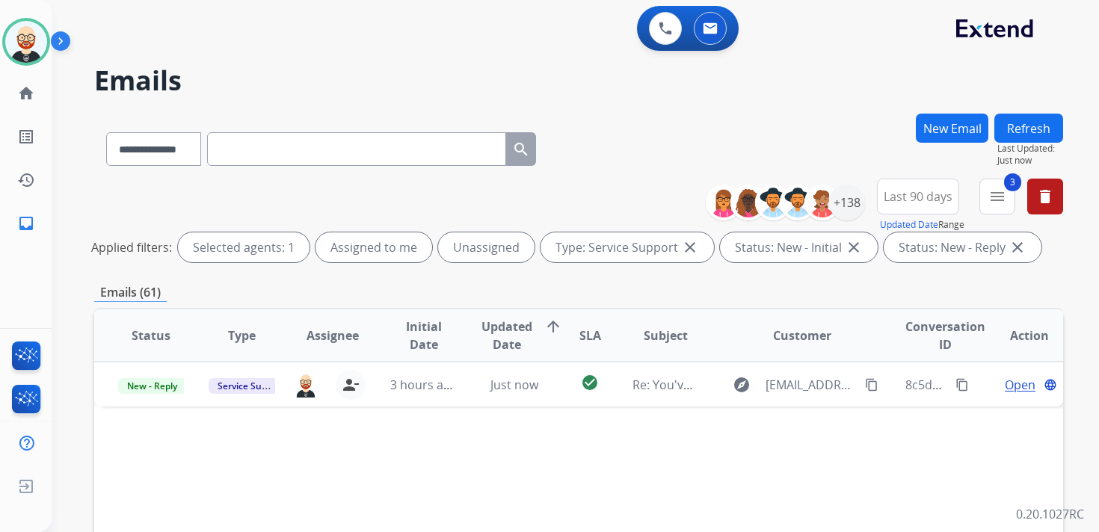
scroll to position [0, 0]
click at [853, 203] on div "+138" at bounding box center [847, 203] width 36 height 36
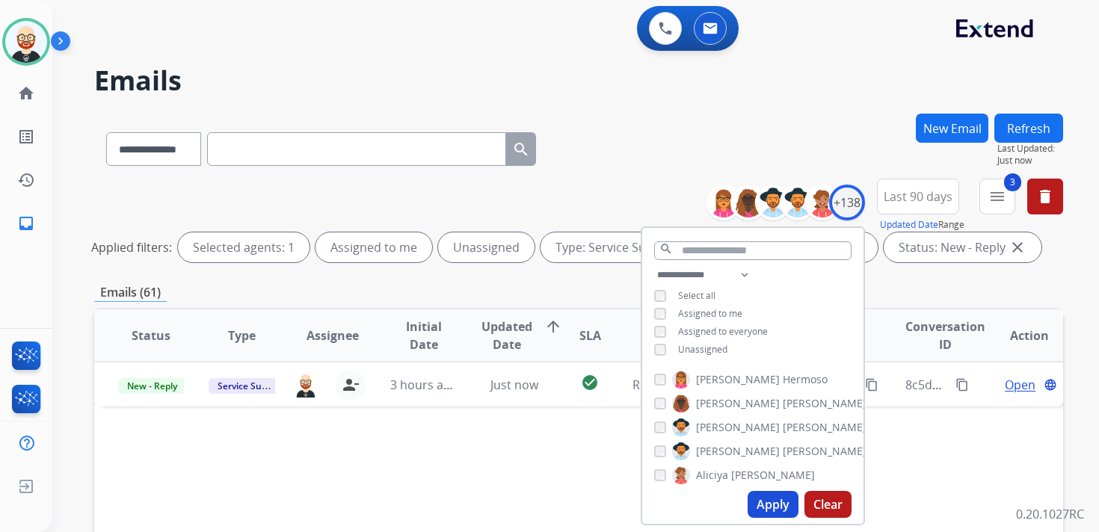
click at [684, 345] on span "Unassigned" at bounding box center [702, 349] width 49 height 13
click at [767, 506] on button "Apply" at bounding box center [772, 504] width 51 height 27
select select "*"
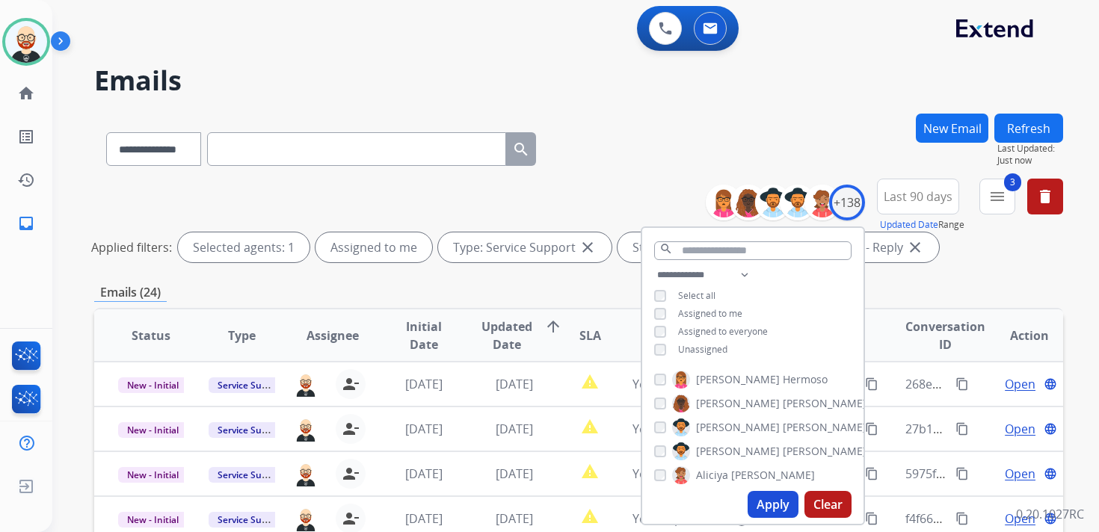
click at [958, 282] on div "**********" at bounding box center [578, 500] width 969 height 773
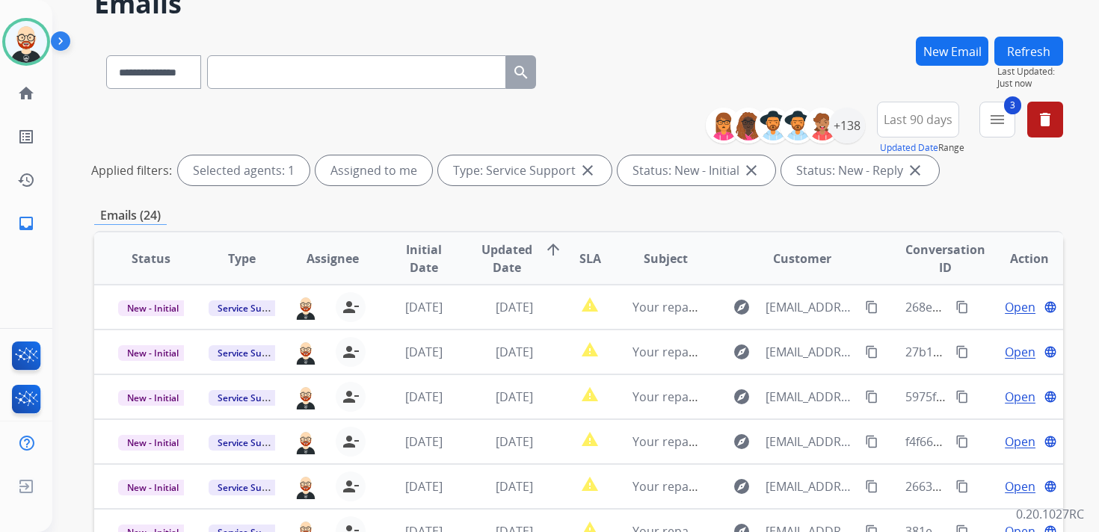
scroll to position [87, 0]
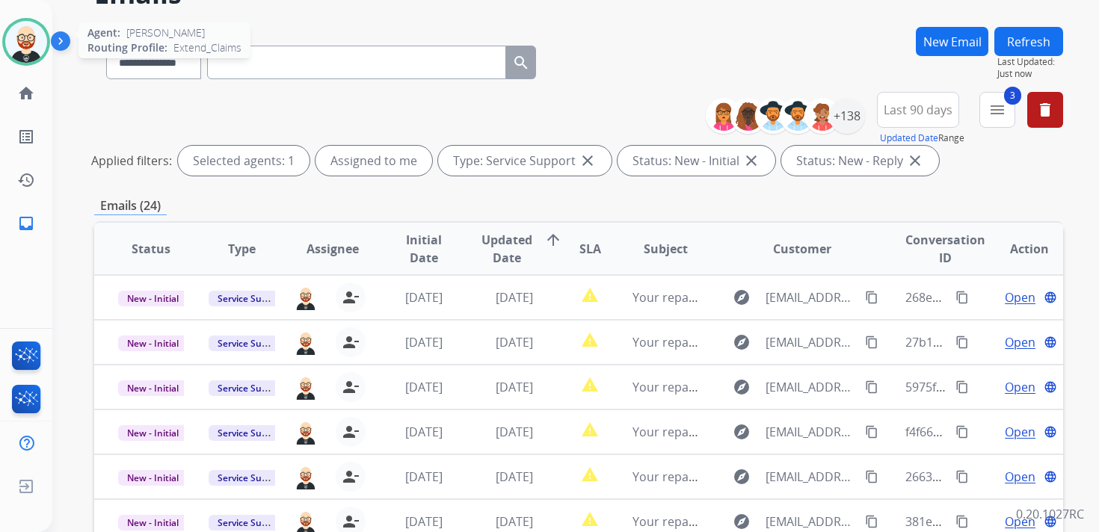
click at [24, 49] on img at bounding box center [26, 42] width 42 height 42
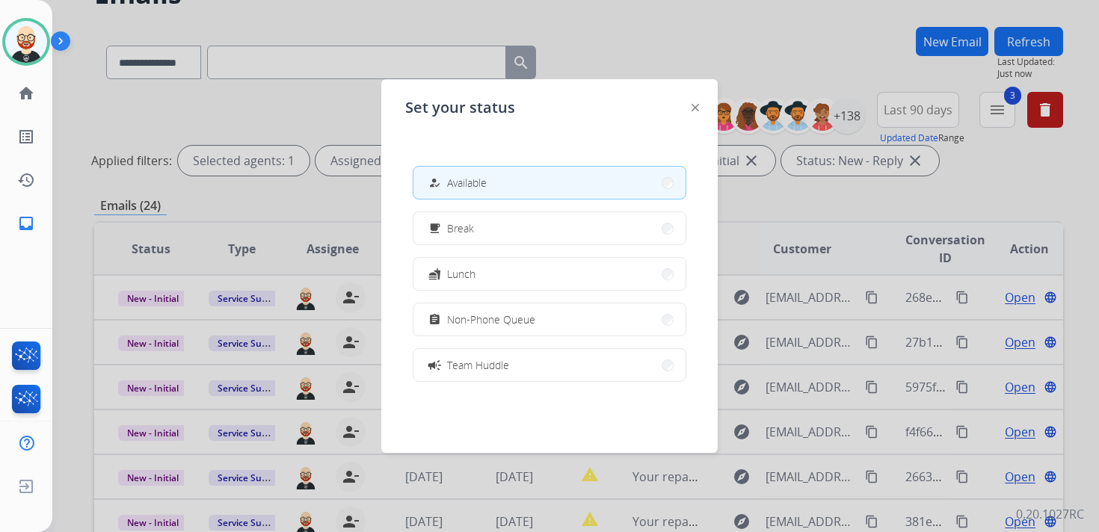
click at [700, 111] on div "Set your status how_to_reg Available free_breakfast Break fastfood Lunch assign…" at bounding box center [549, 266] width 336 height 374
click at [694, 108] on img at bounding box center [694, 107] width 7 height 7
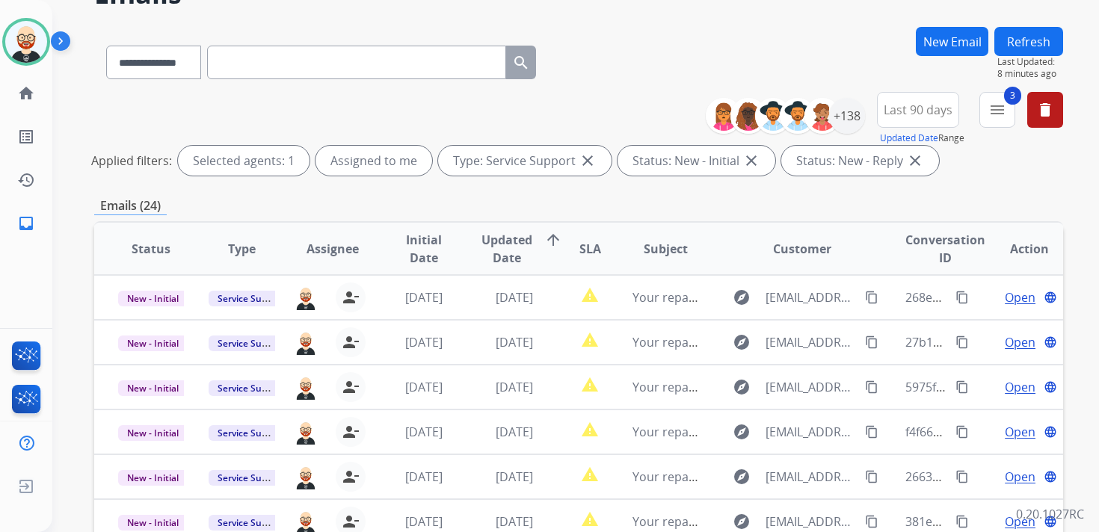
scroll to position [0, 0]
